Goal: Check status

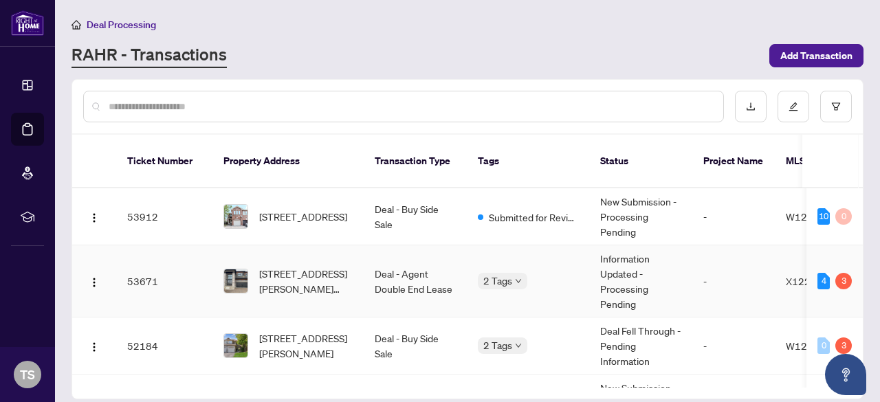
click at [655, 272] on td "Information Updated - Processing Pending" at bounding box center [640, 281] width 103 height 72
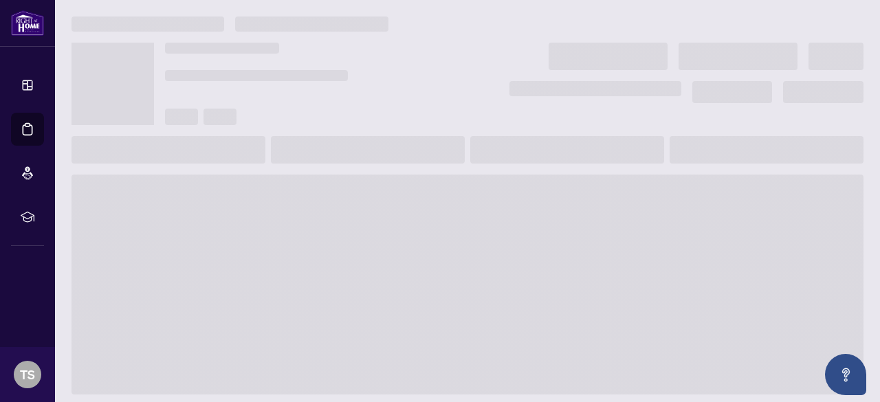
drag, startPoint x: 655, startPoint y: 272, endPoint x: 766, endPoint y: 256, distance: 112.5
click at [766, 256] on span at bounding box center [467, 285] width 792 height 220
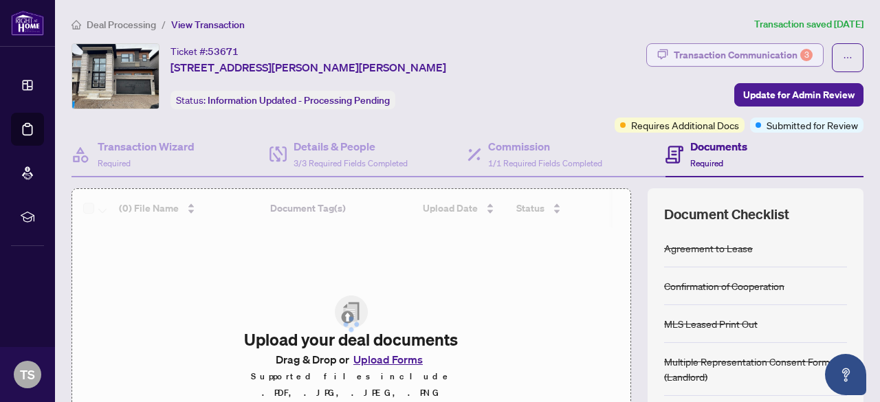
click at [764, 47] on div "Transaction Communication 3" at bounding box center [743, 55] width 139 height 22
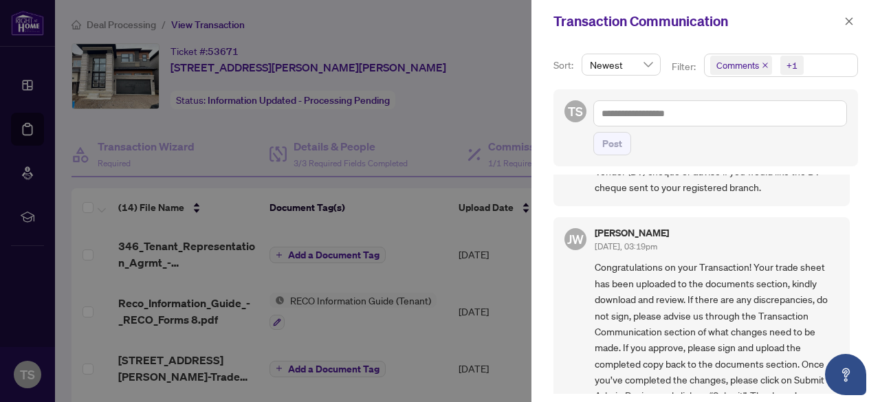
scroll to position [36, 0]
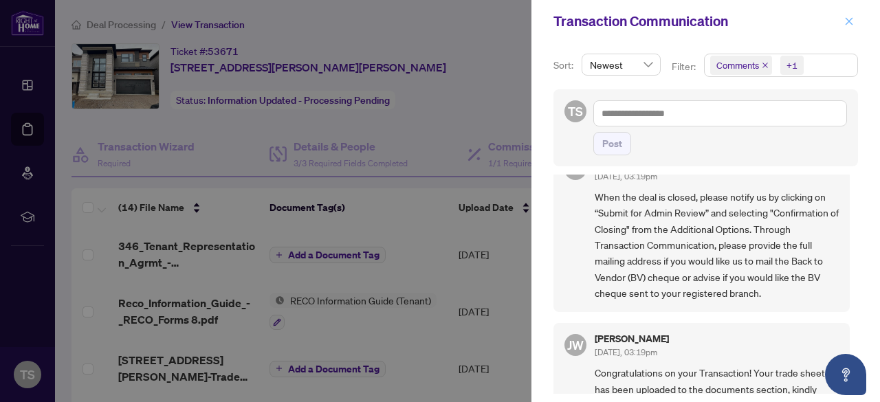
click at [851, 23] on icon "close" at bounding box center [850, 21] width 8 height 8
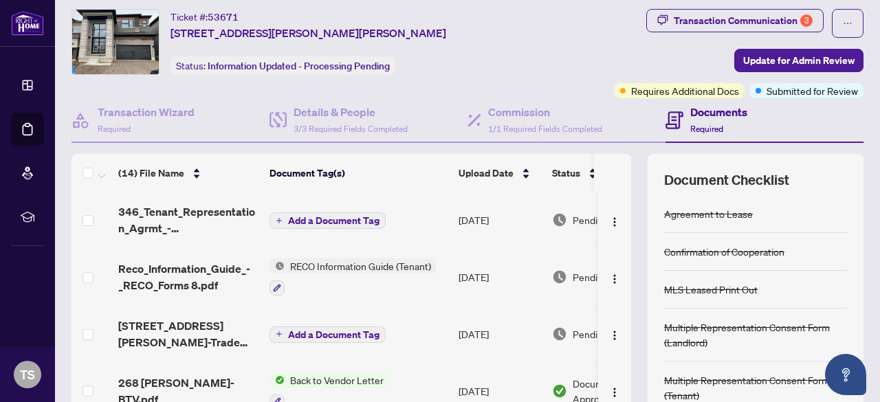
scroll to position [32, 0]
